Goal: Information Seeking & Learning: Learn about a topic

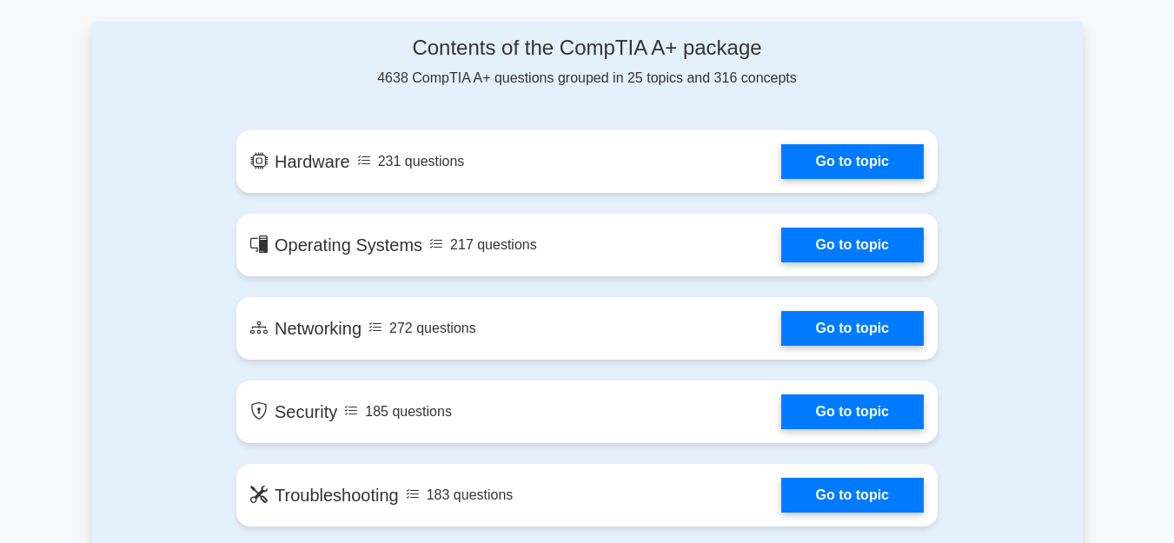
scroll to position [975, 0]
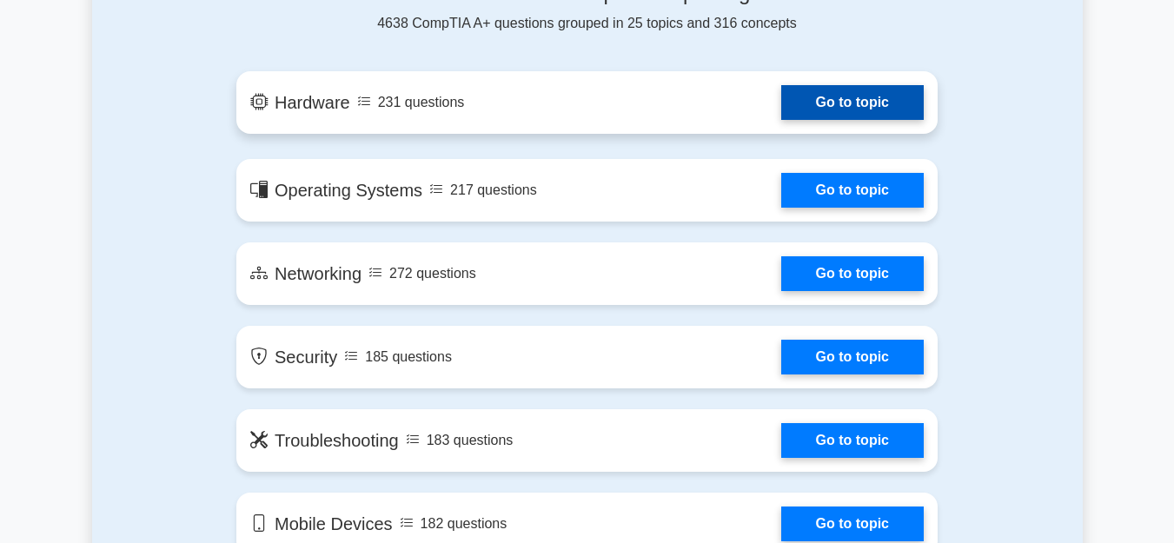
click at [857, 103] on link "Go to topic" at bounding box center [852, 102] width 142 height 35
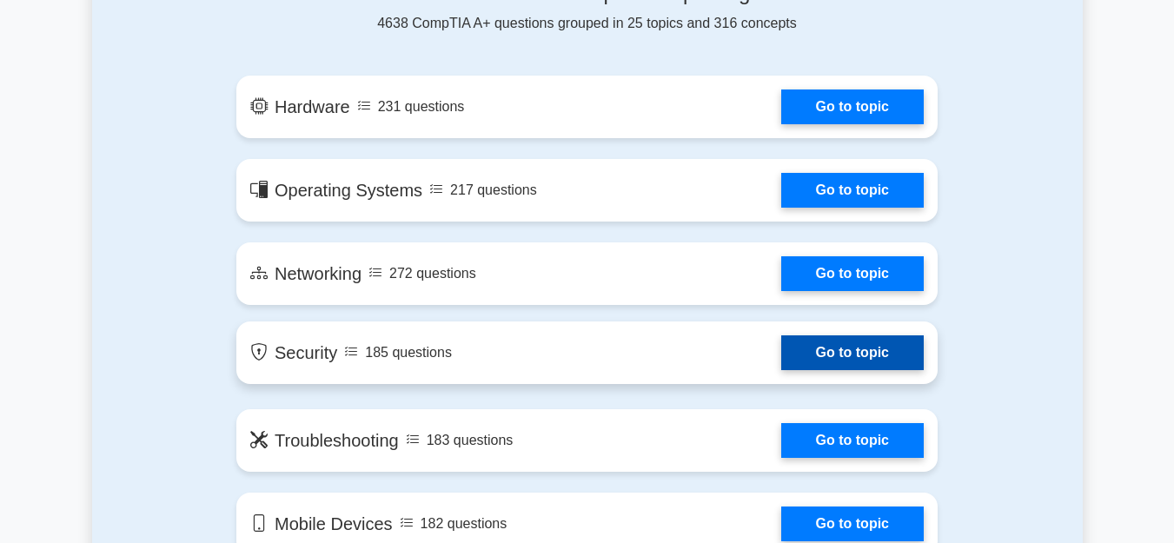
click at [809, 350] on link "Go to topic" at bounding box center [852, 352] width 142 height 35
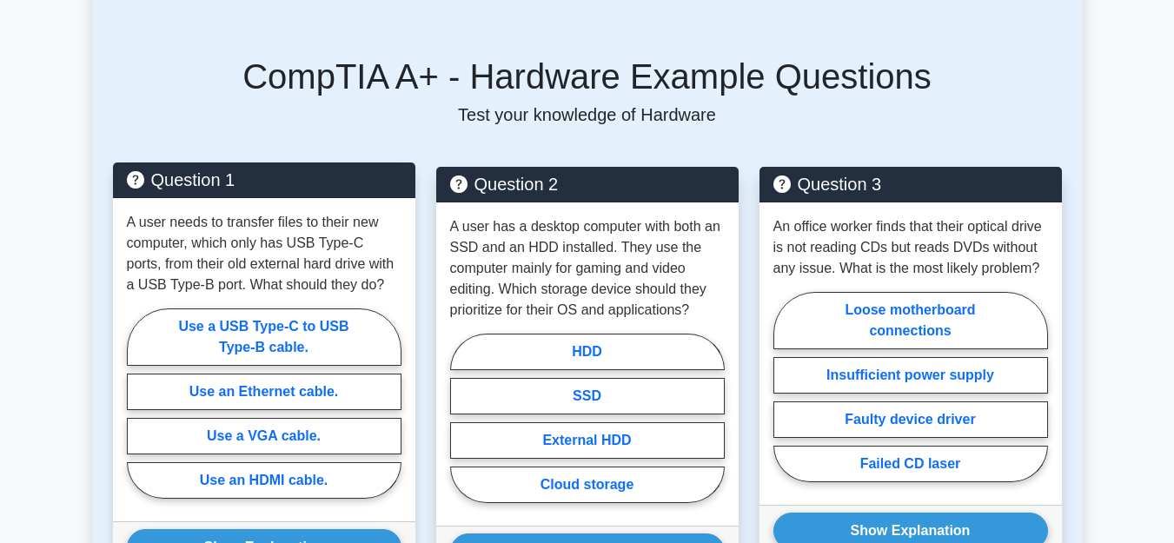
scroll to position [797, 0]
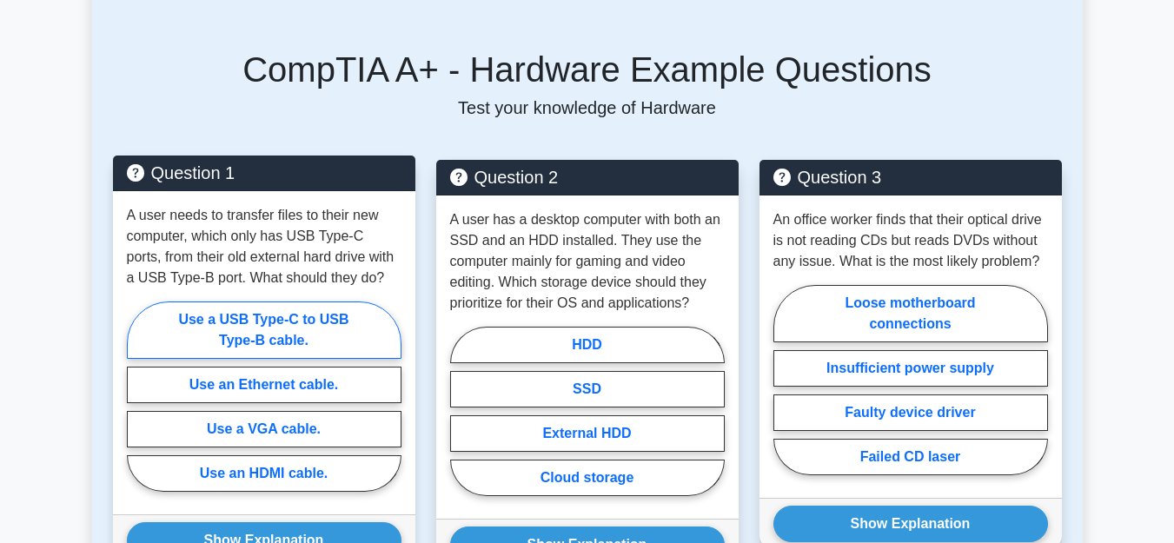
click at [294, 321] on label "Use a USB Type-C to USB Type-B cable." at bounding box center [264, 329] width 275 height 57
click at [138, 396] on input "Use a USB Type-C to USB Type-B cable." at bounding box center [132, 401] width 11 height 11
radio input "true"
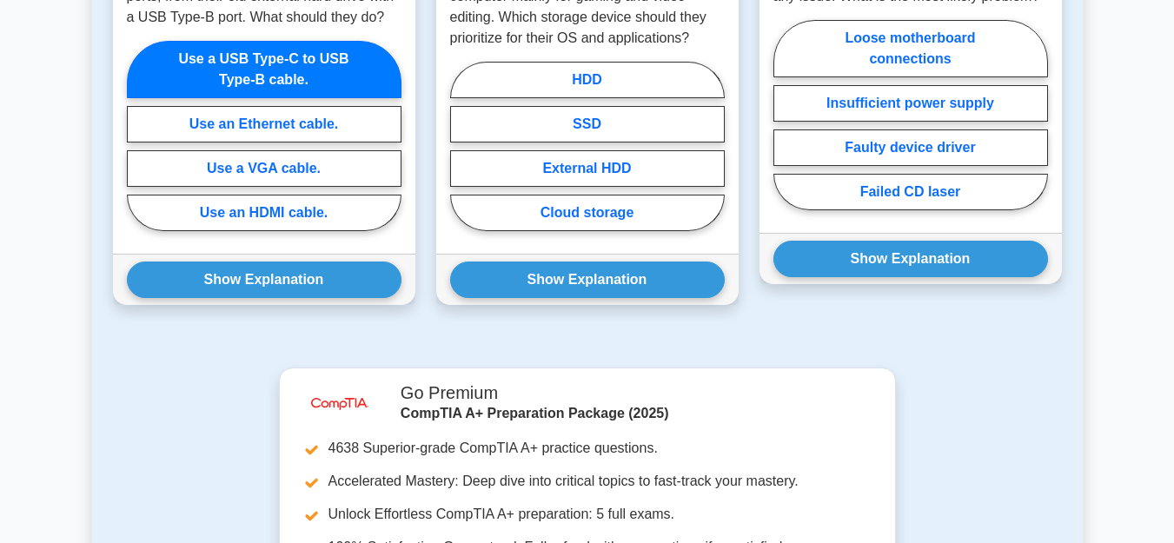
scroll to position [1063, 0]
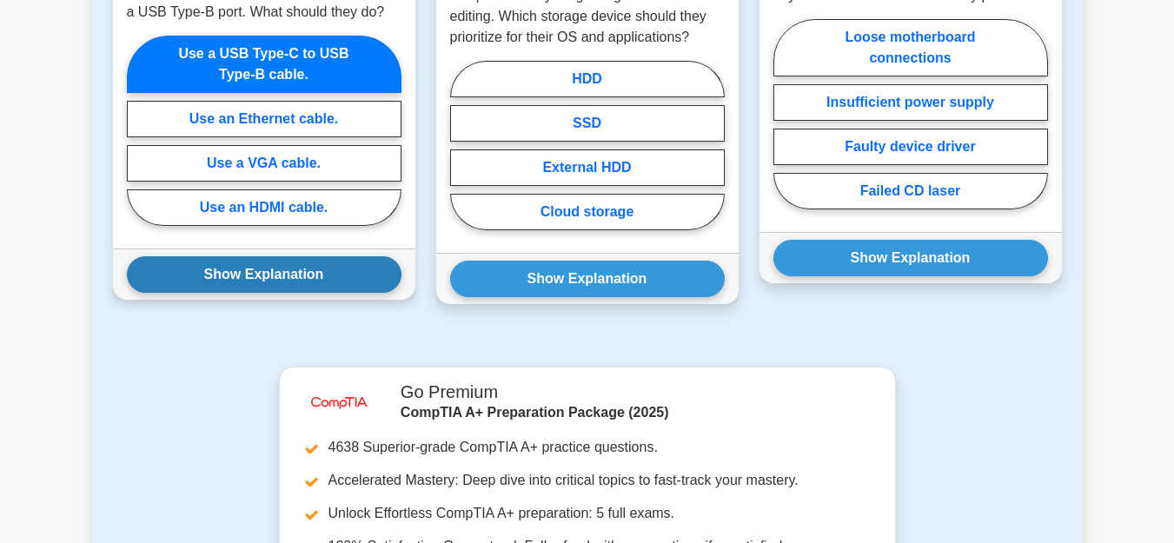
click at [287, 288] on button "Show Explanation" at bounding box center [264, 274] width 275 height 36
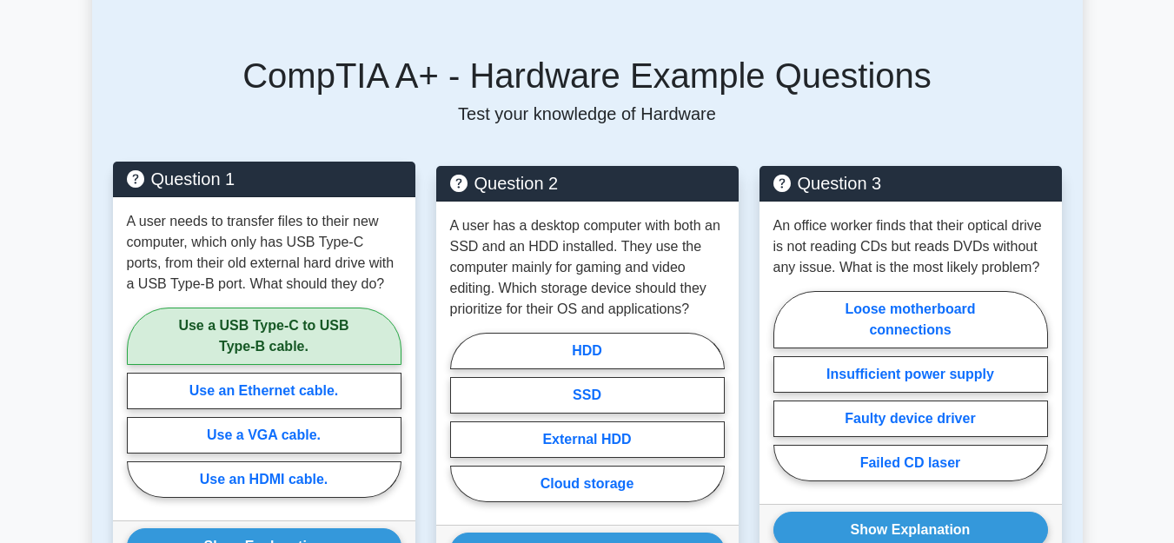
scroll to position [886, 0]
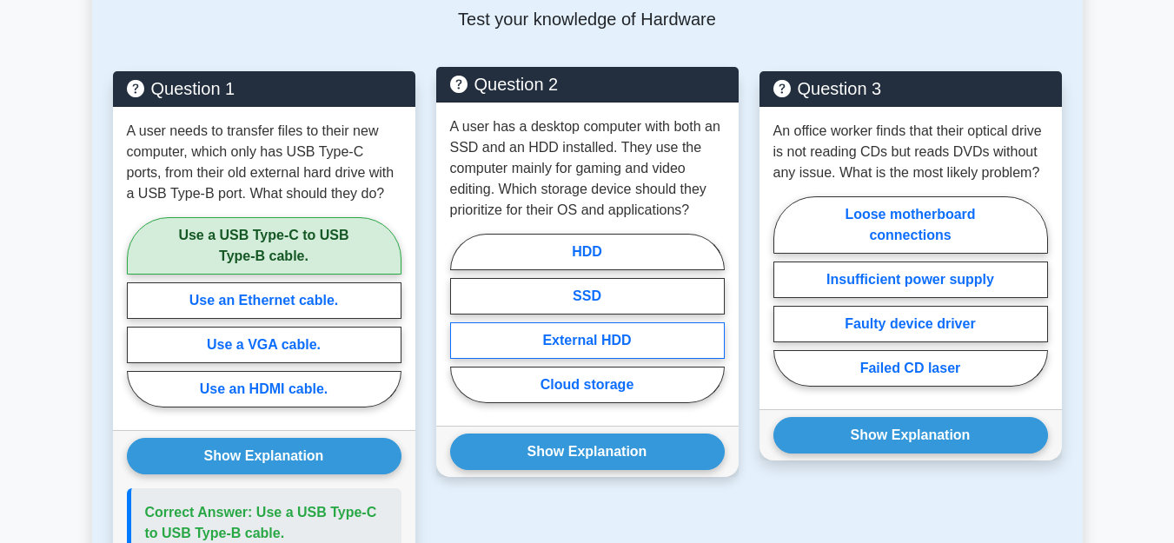
click at [551, 330] on label "External HDD" at bounding box center [587, 340] width 275 height 36
click at [461, 329] on input "External HDD" at bounding box center [455, 323] width 11 height 11
radio input "true"
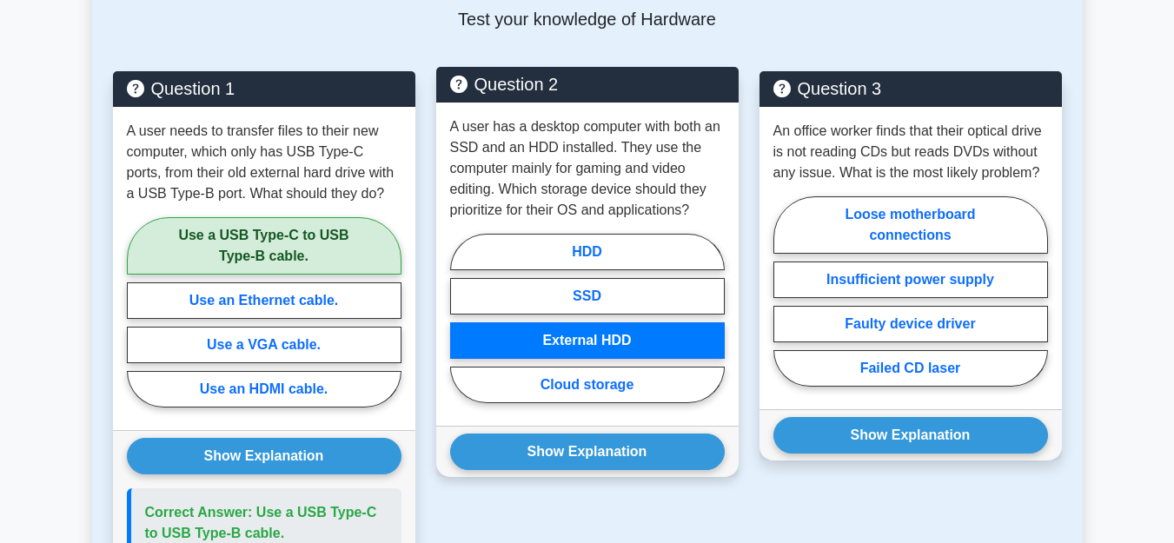
click at [562, 430] on div "Show Explanation Correct Answer: SSD" at bounding box center [587, 451] width 302 height 51
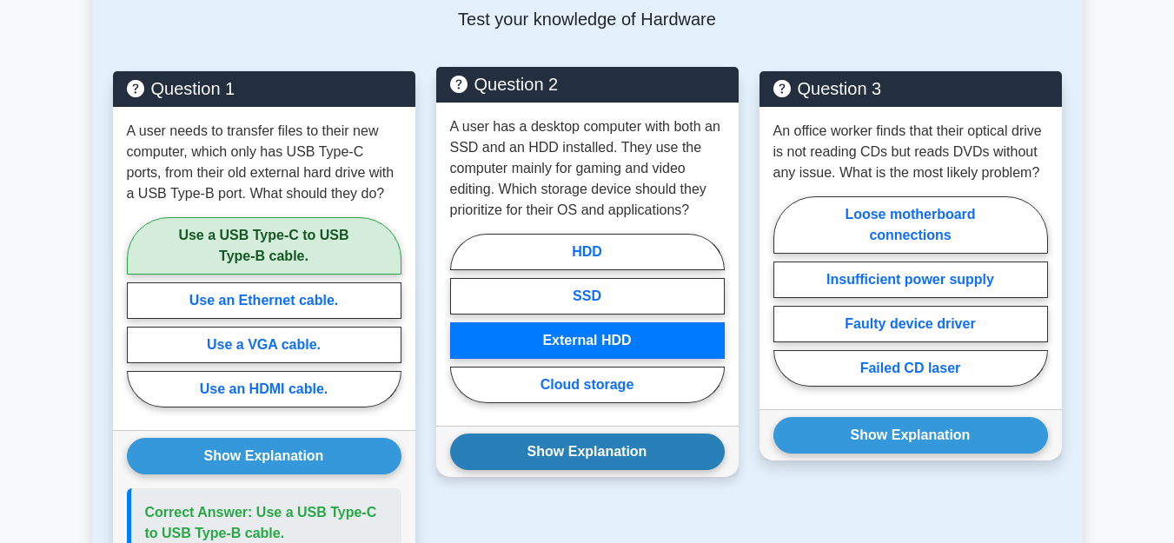
click at [560, 447] on button "Show Explanation" at bounding box center [587, 451] width 275 height 36
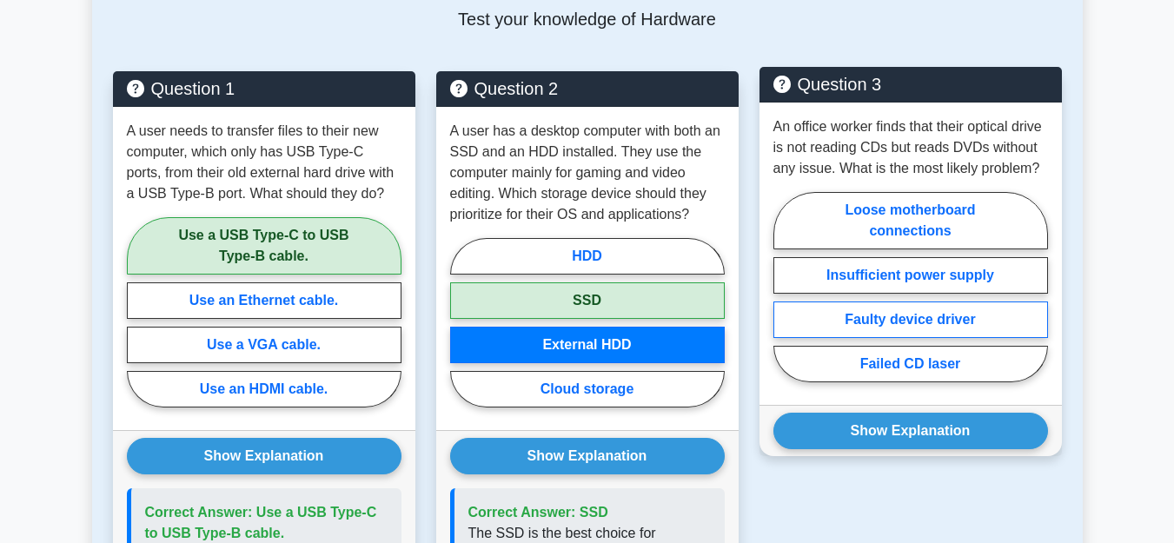
click at [837, 313] on label "Faulty device driver" at bounding box center [910, 319] width 275 height 36
click at [784, 298] on input "Faulty device driver" at bounding box center [778, 292] width 11 height 11
radio input "true"
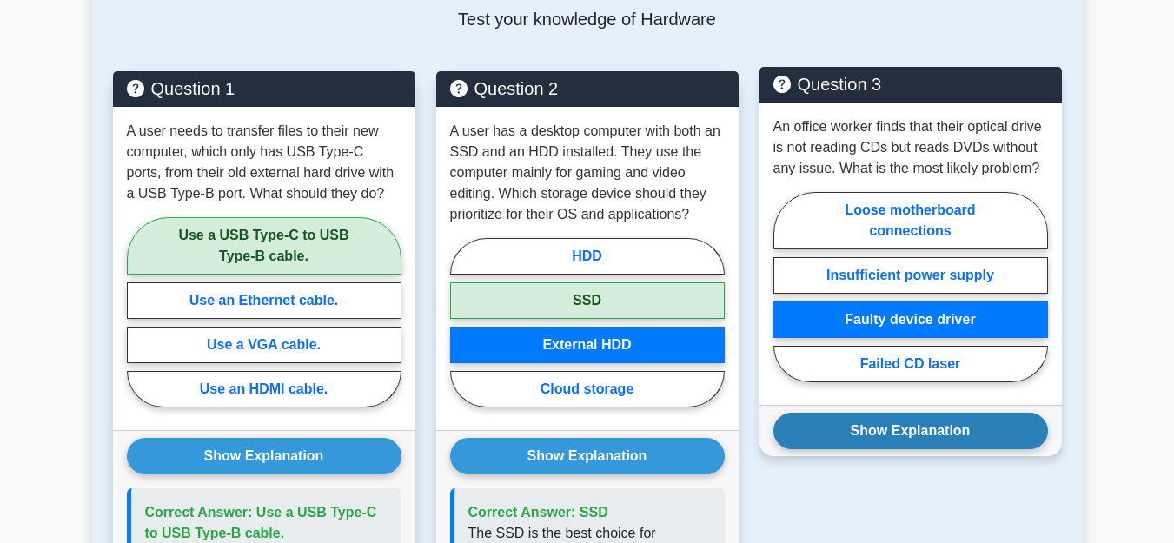
click at [848, 433] on button "Show Explanation" at bounding box center [910, 431] width 275 height 36
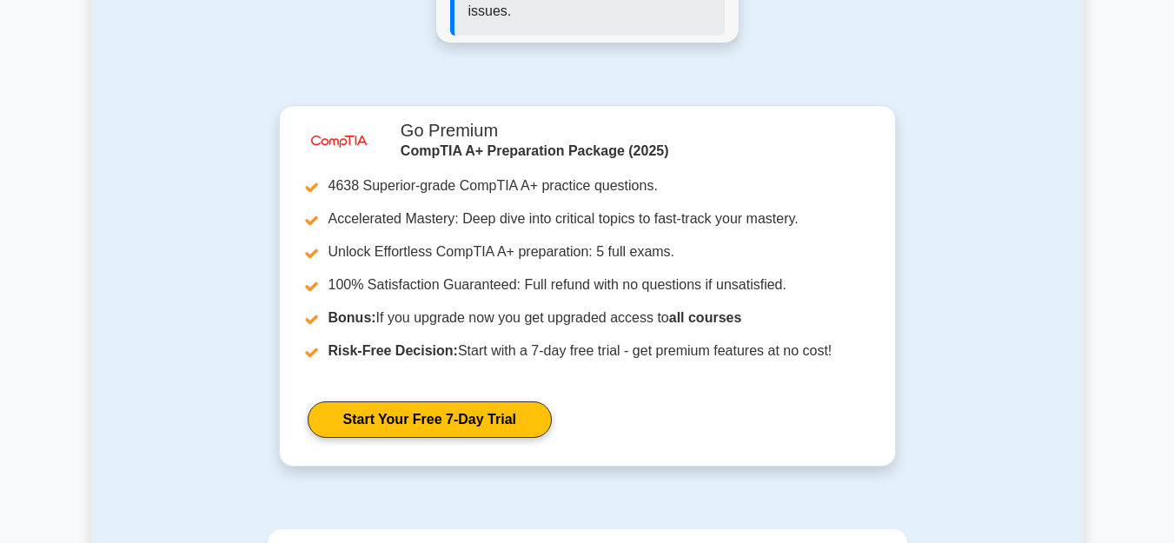
scroll to position [1772, 0]
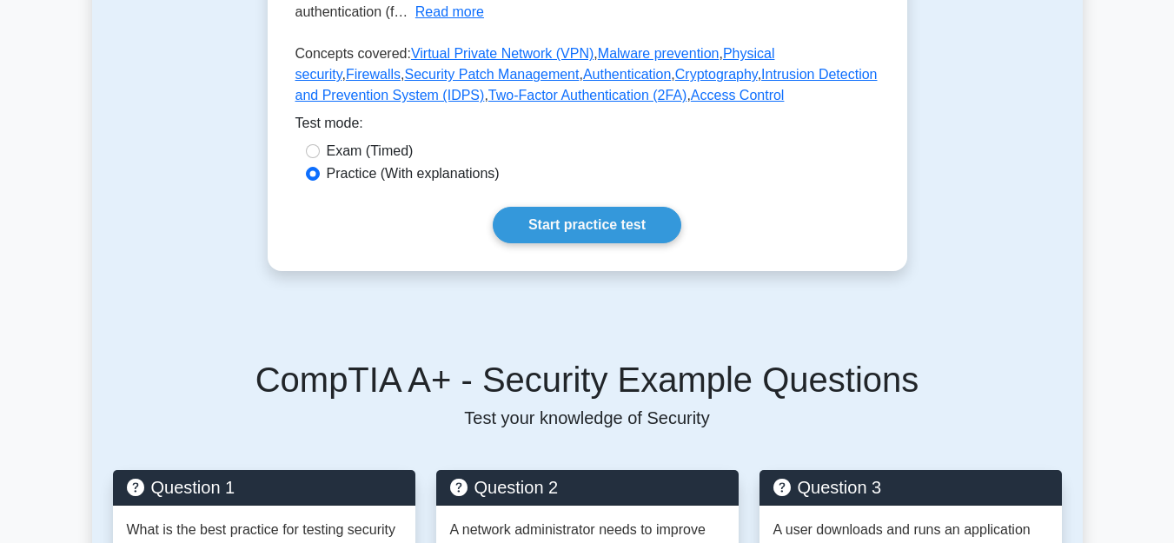
scroll to position [532, 0]
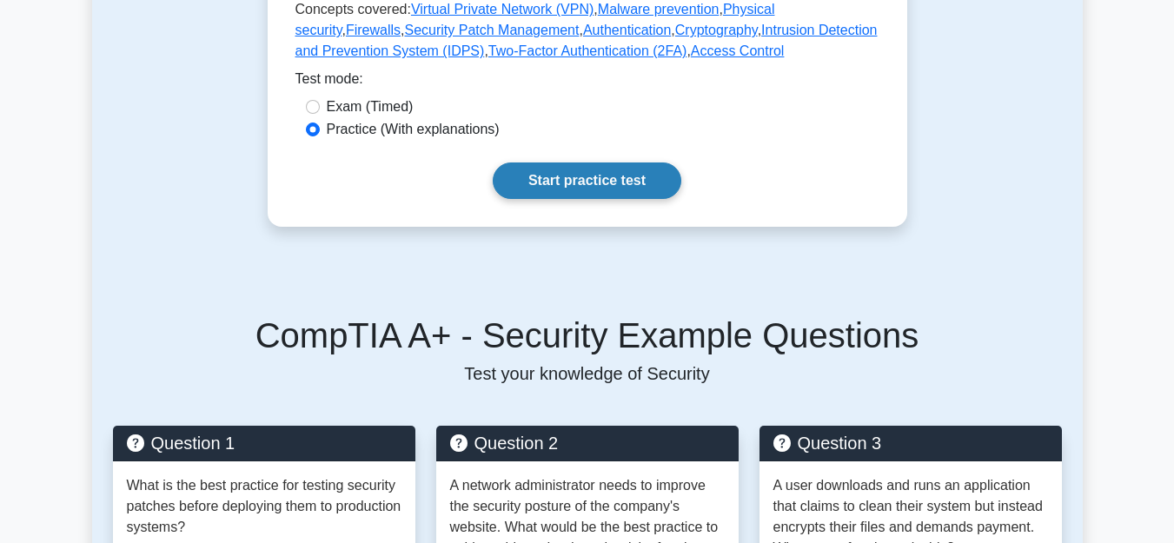
click at [599, 182] on link "Start practice test" at bounding box center [587, 180] width 189 height 36
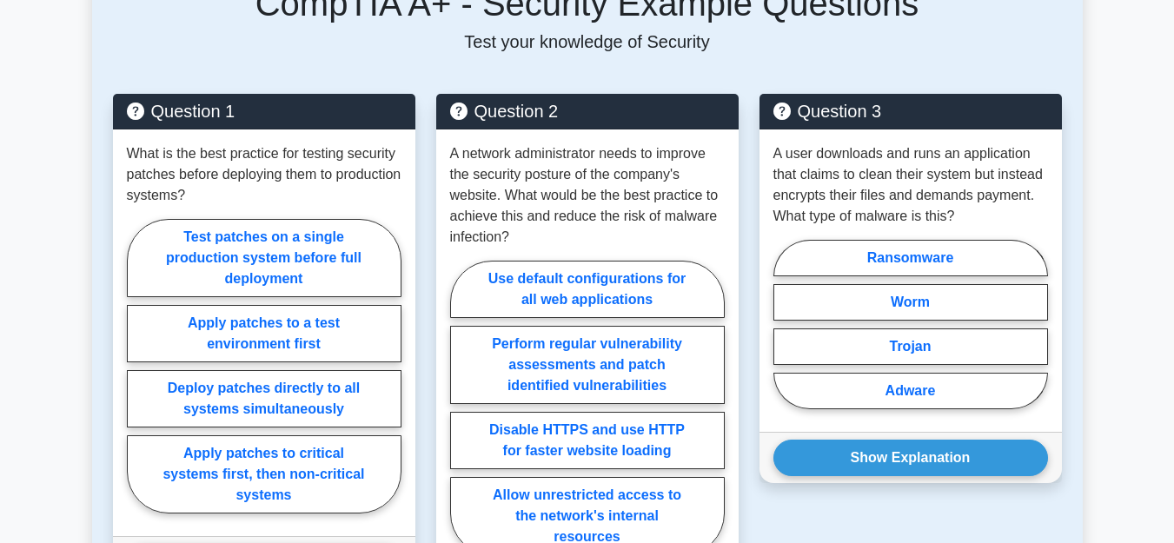
scroll to position [886, 0]
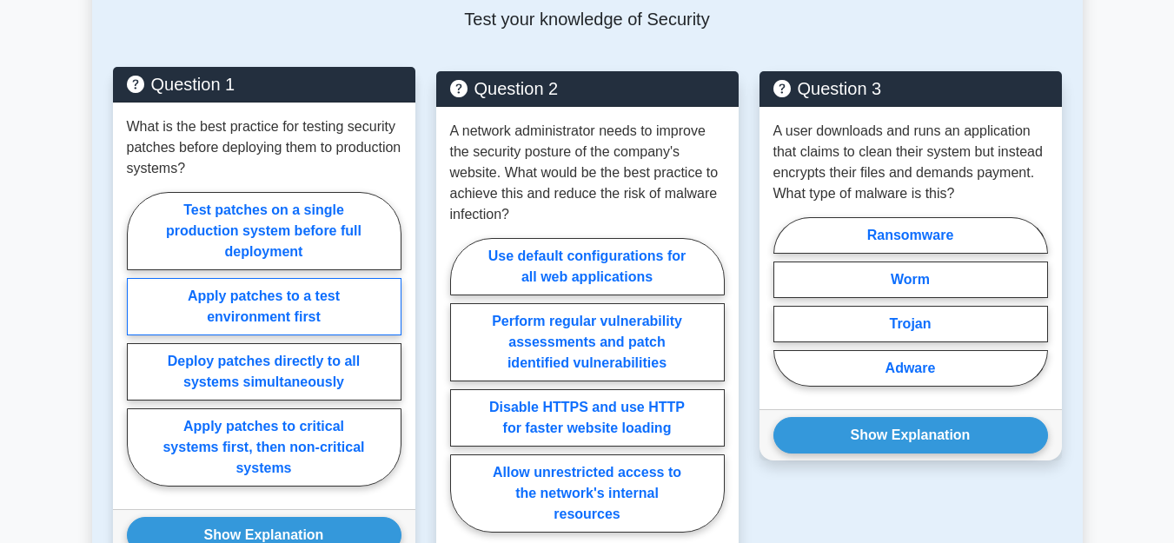
click at [308, 300] on label "Apply patches to a test environment first" at bounding box center [264, 306] width 275 height 57
click at [138, 339] on input "Apply patches to a test environment first" at bounding box center [132, 344] width 11 height 11
radio input "true"
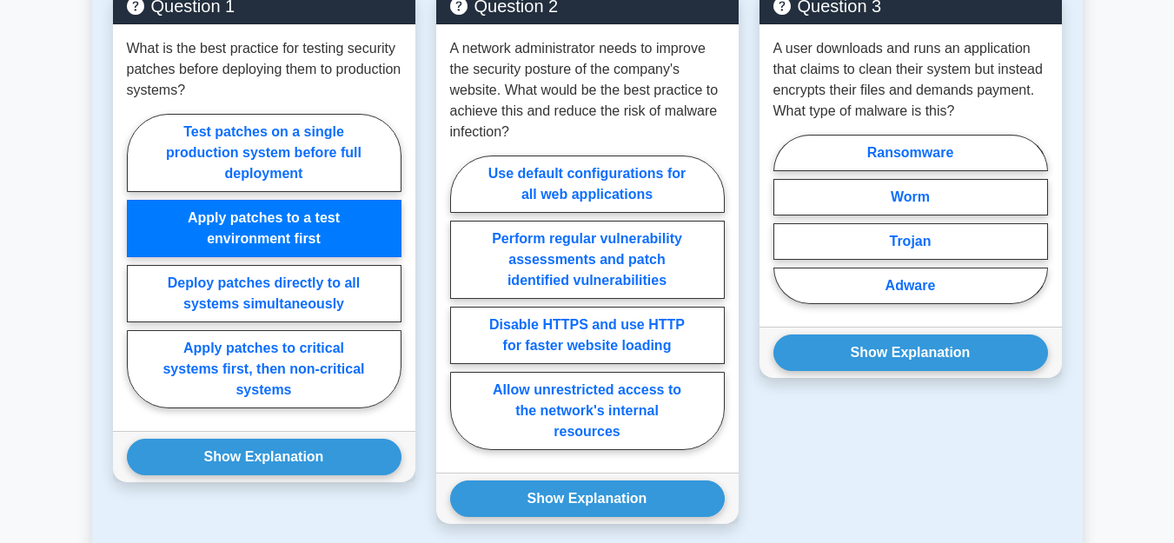
scroll to position [975, 0]
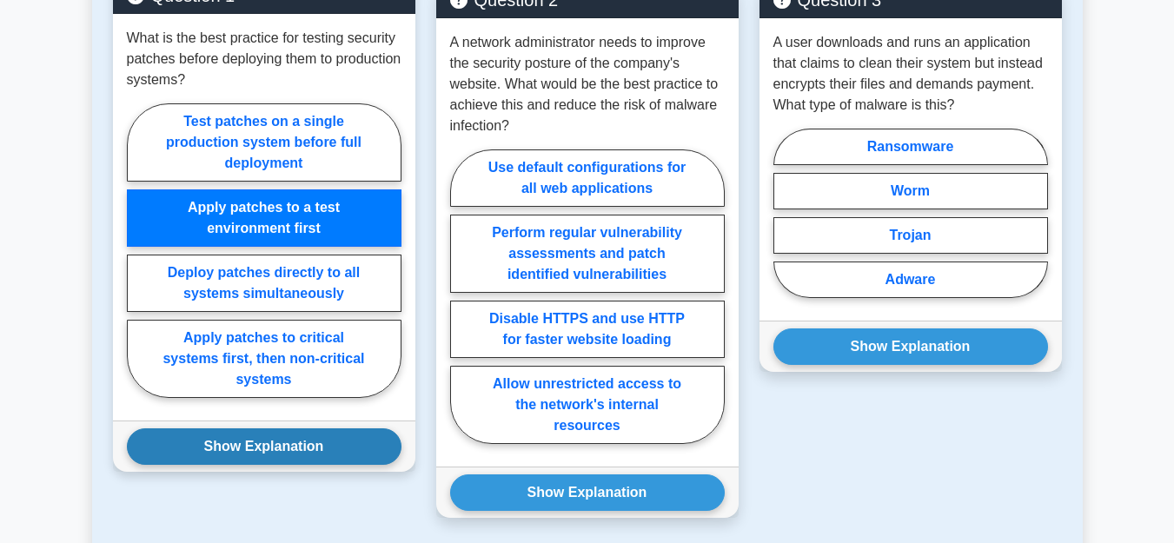
click at [254, 438] on button "Show Explanation" at bounding box center [264, 446] width 275 height 36
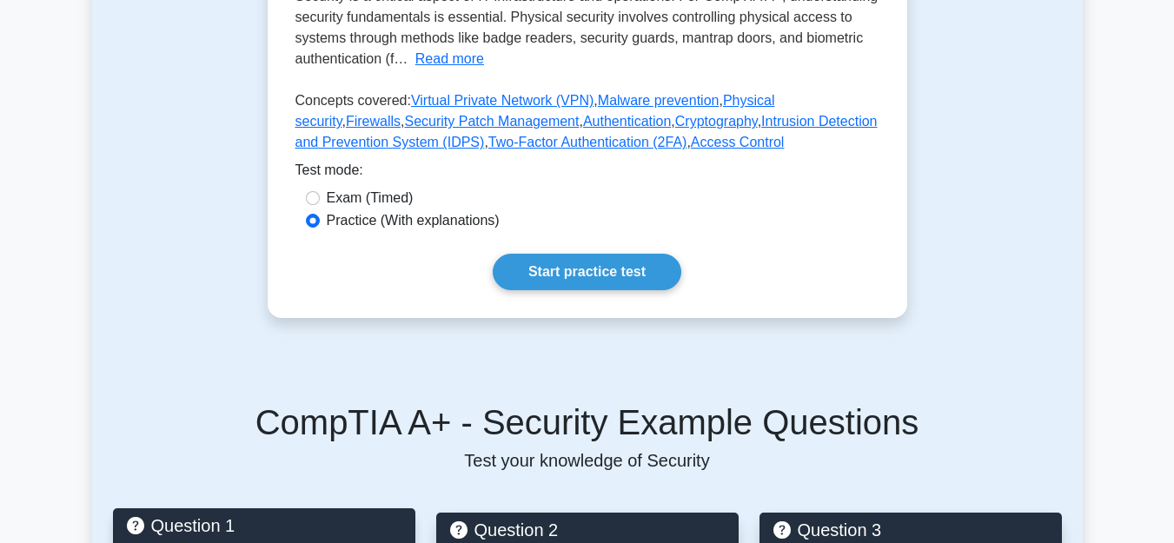
scroll to position [354, 0]
